Goal: Transaction & Acquisition: Download file/media

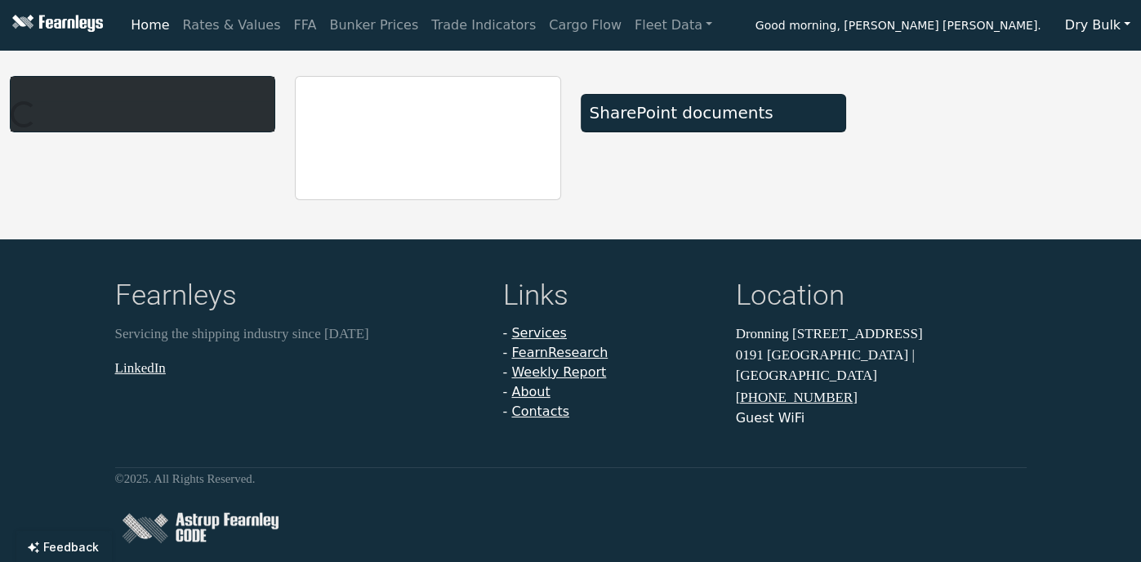
click at [1124, 26] on button "Dry Bulk" at bounding box center [1097, 25] width 87 height 31
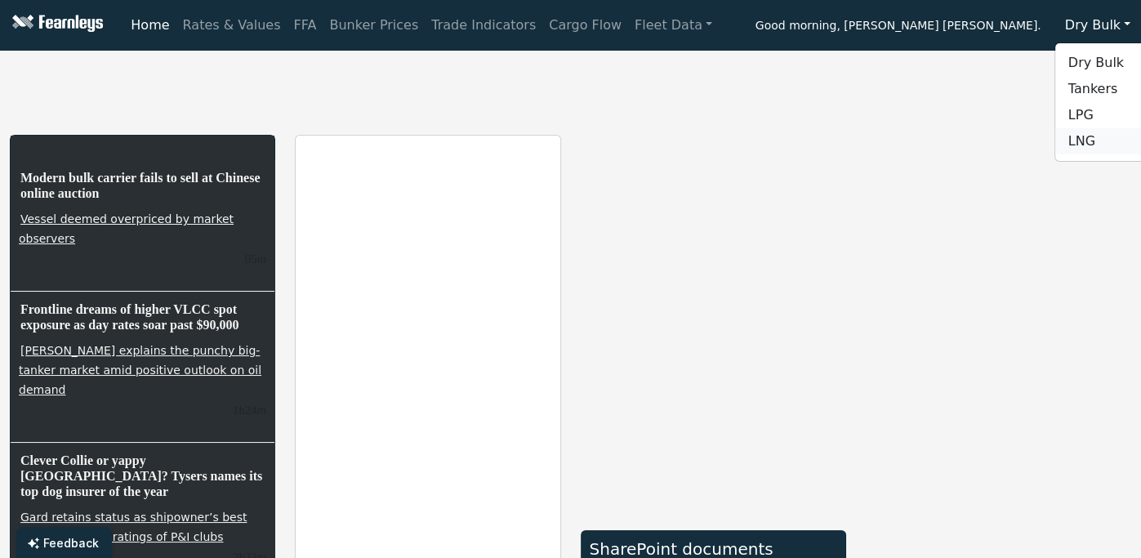
click at [1094, 134] on link "LNG" at bounding box center [1119, 141] width 129 height 26
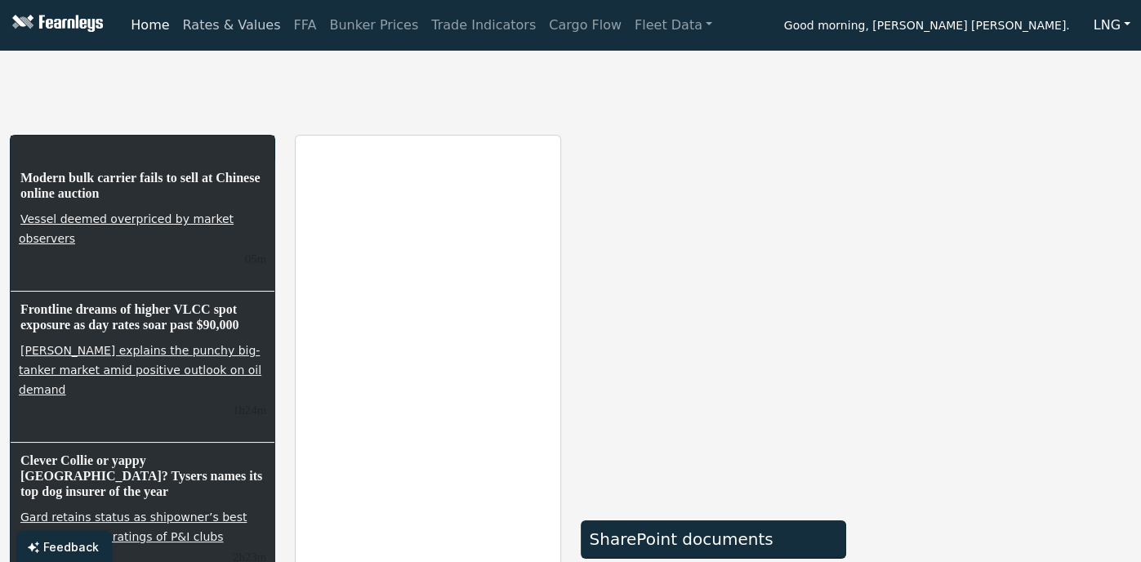
click at [248, 27] on link "Rates & Values" at bounding box center [231, 25] width 111 height 33
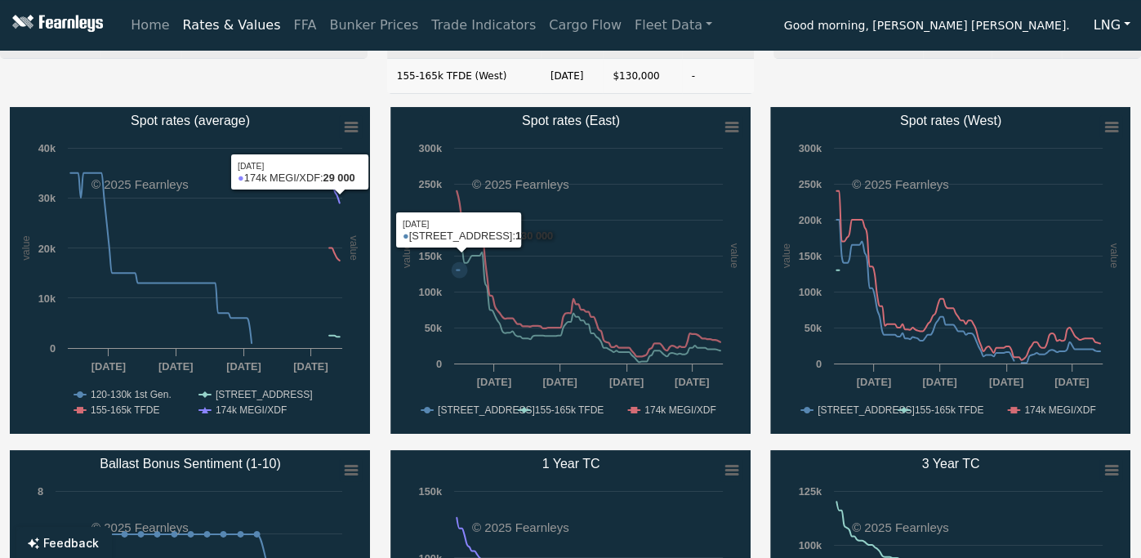
scroll to position [65, 0]
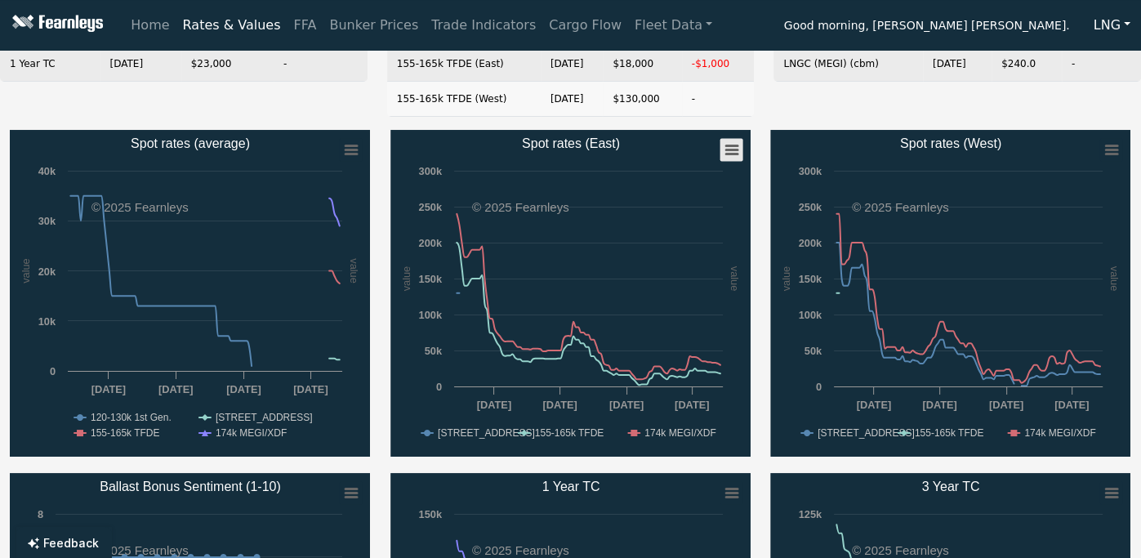
click at [728, 147] on rect "Spot rates (East)" at bounding box center [730, 150] width 23 height 23
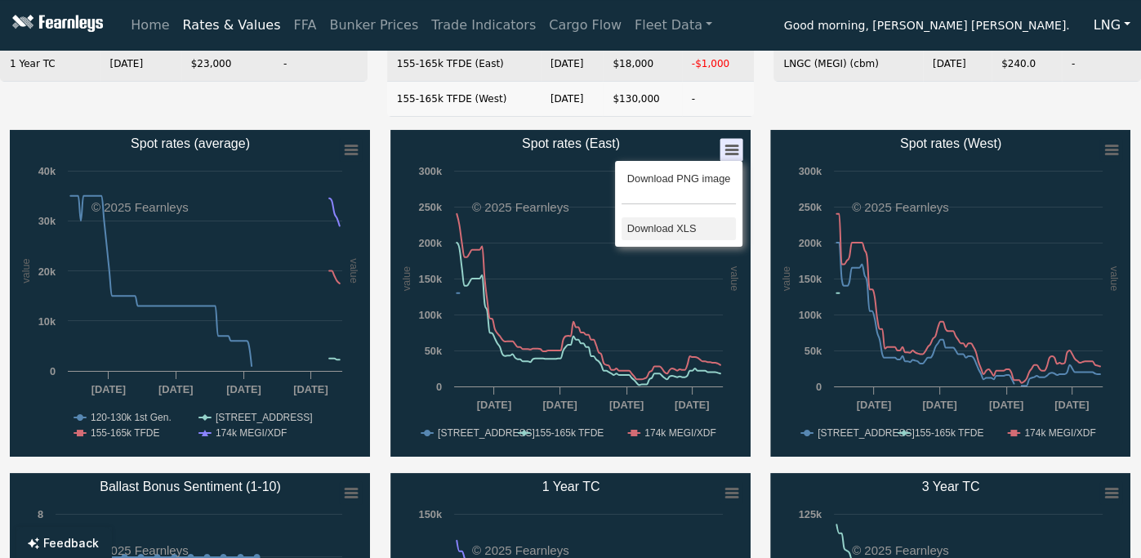
click at [686, 223] on li "Download XLS" at bounding box center [678, 228] width 114 height 23
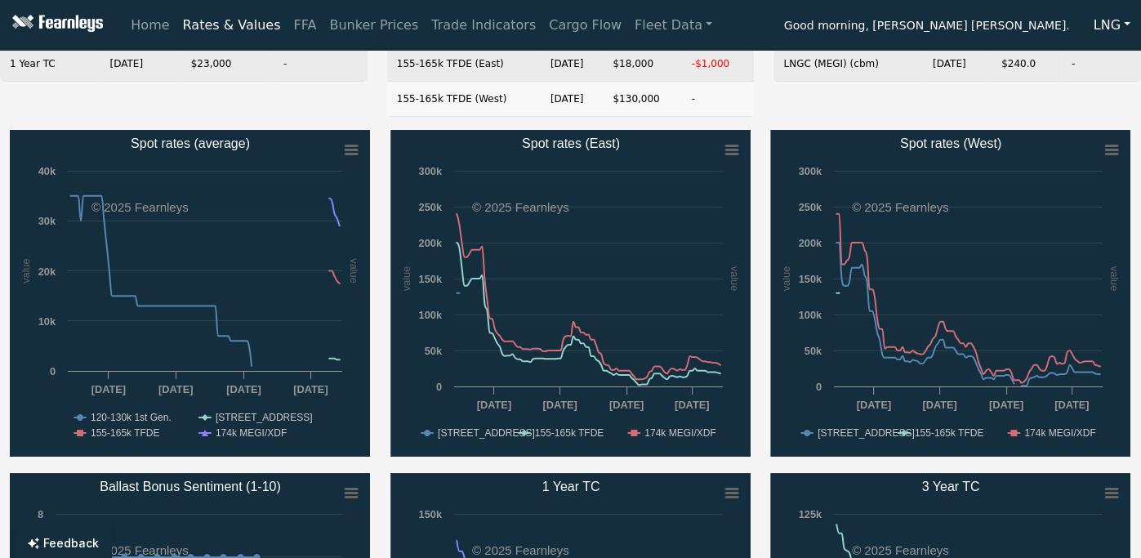
click at [342, 105] on div "Rate Date Value Change 1 Year TC [DATE] $23,000 -" at bounding box center [183, 70] width 387 height 119
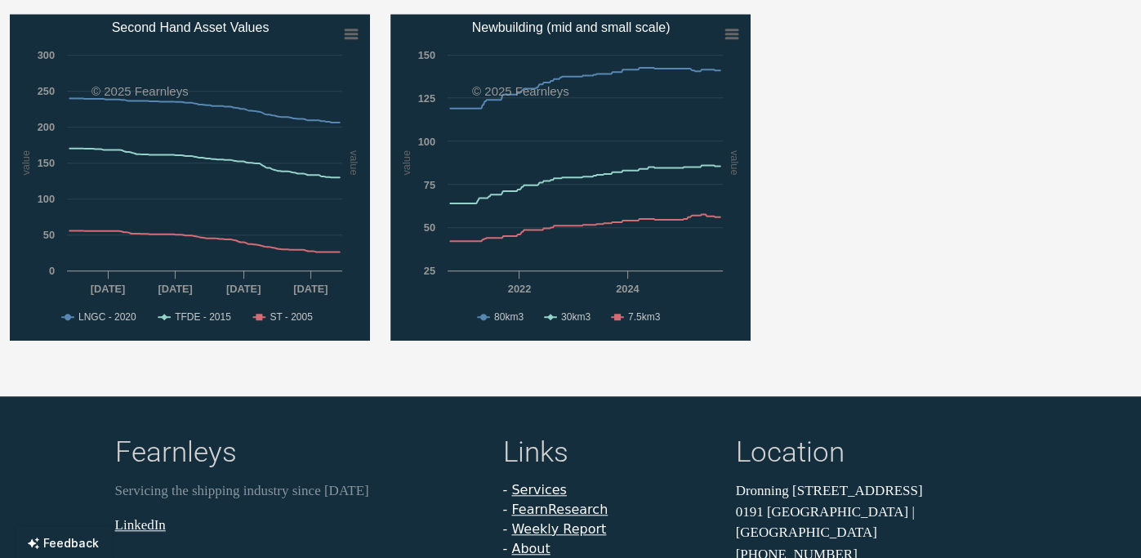
scroll to position [1203, 0]
